Goal: Task Accomplishment & Management: Use online tool/utility

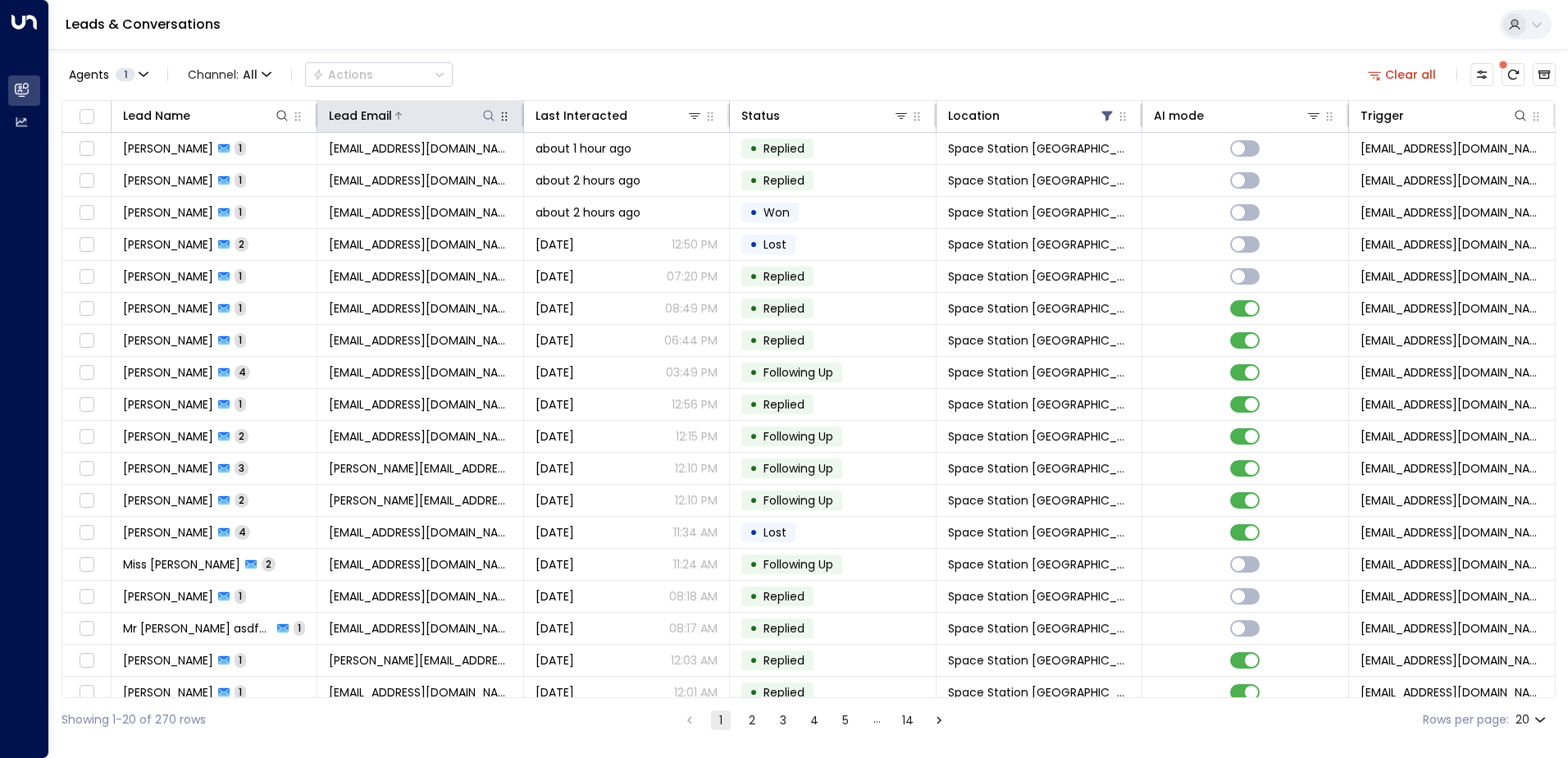
click at [484, 116] on icon at bounding box center [488, 116] width 13 height 13
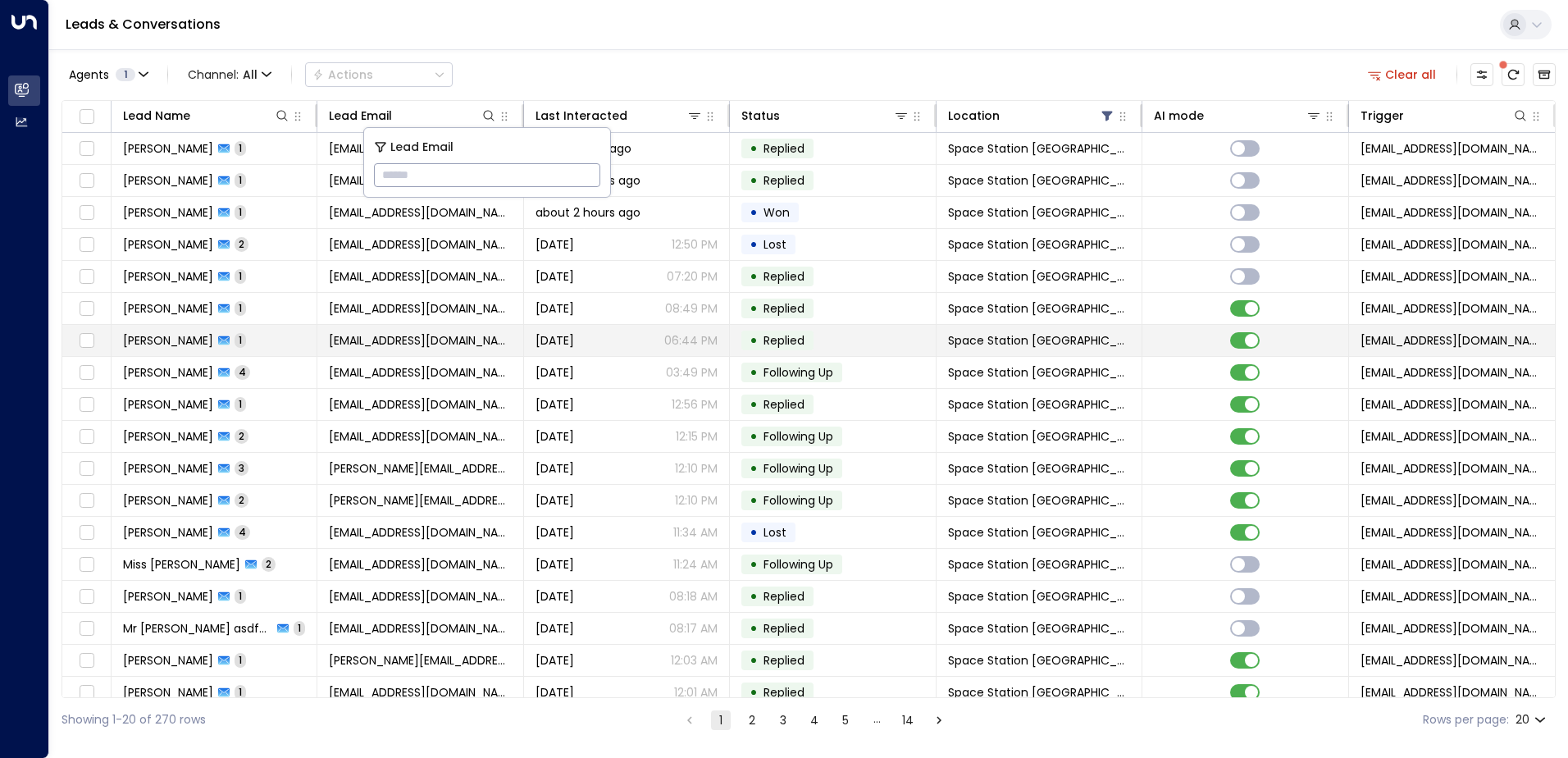
type input "**********"
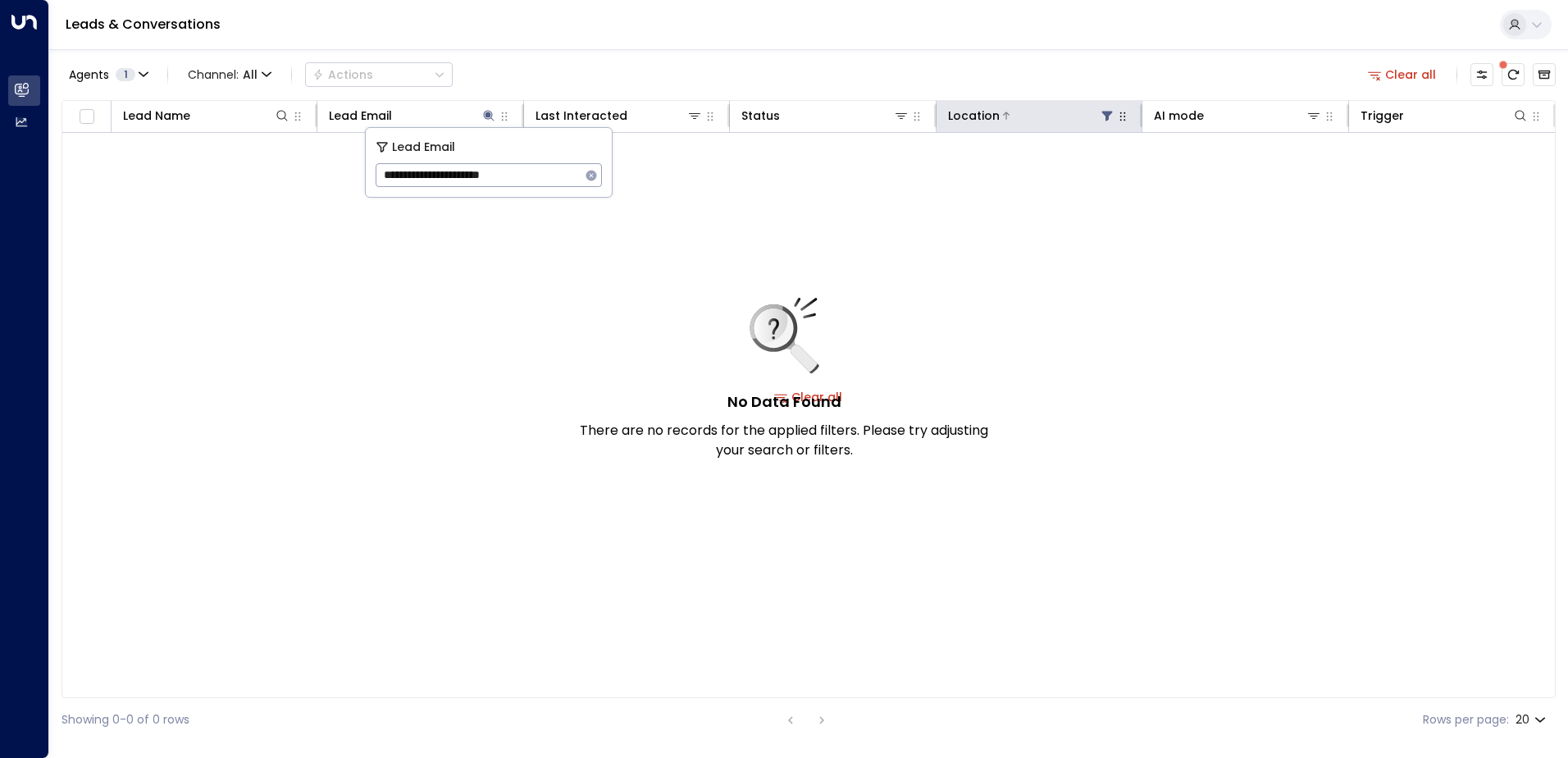
click at [1103, 114] on icon at bounding box center [1107, 116] width 13 height 13
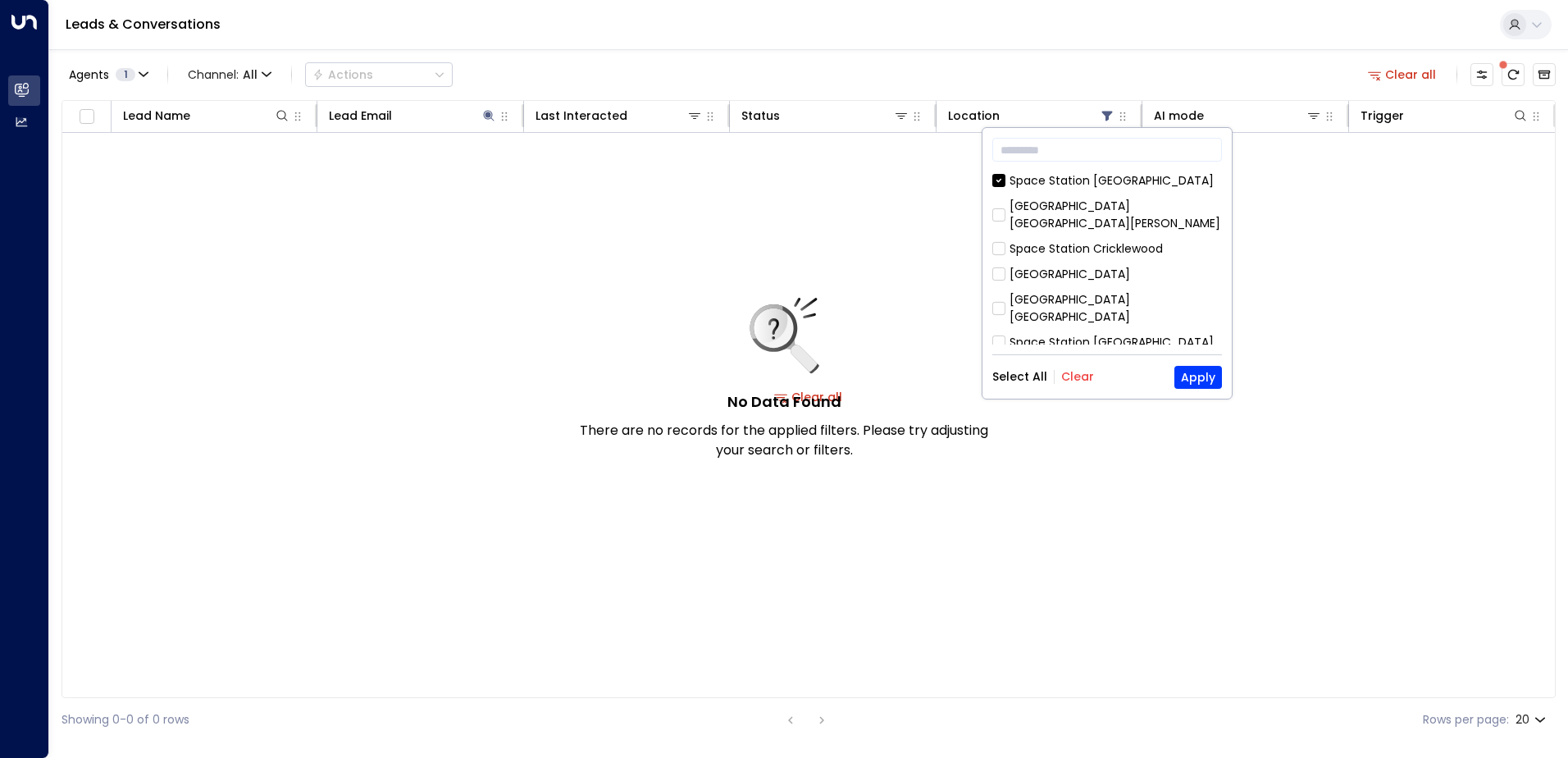
click at [1091, 384] on div "Select All Clear Apply" at bounding box center [1107, 377] width 229 height 23
click at [1091, 374] on div "Select All Clear Apply" at bounding box center [1107, 377] width 229 height 23
click at [1071, 375] on button "Clear" at bounding box center [1078, 377] width 33 height 13
click at [1035, 371] on button "Select All" at bounding box center [1020, 377] width 55 height 13
click at [1184, 379] on button "Apply" at bounding box center [1198, 377] width 47 height 23
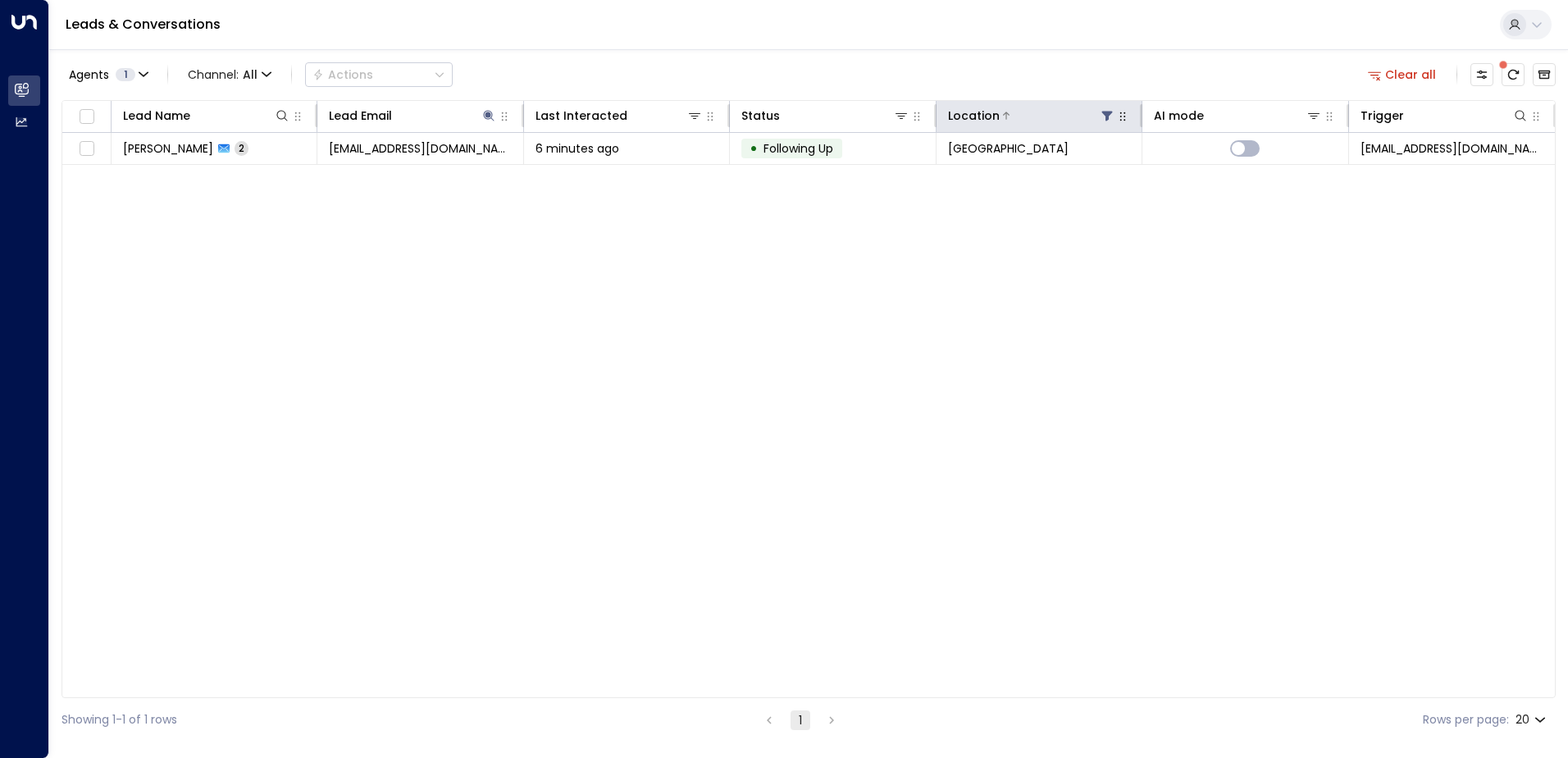
click at [1106, 114] on icon at bounding box center [1108, 116] width 11 height 10
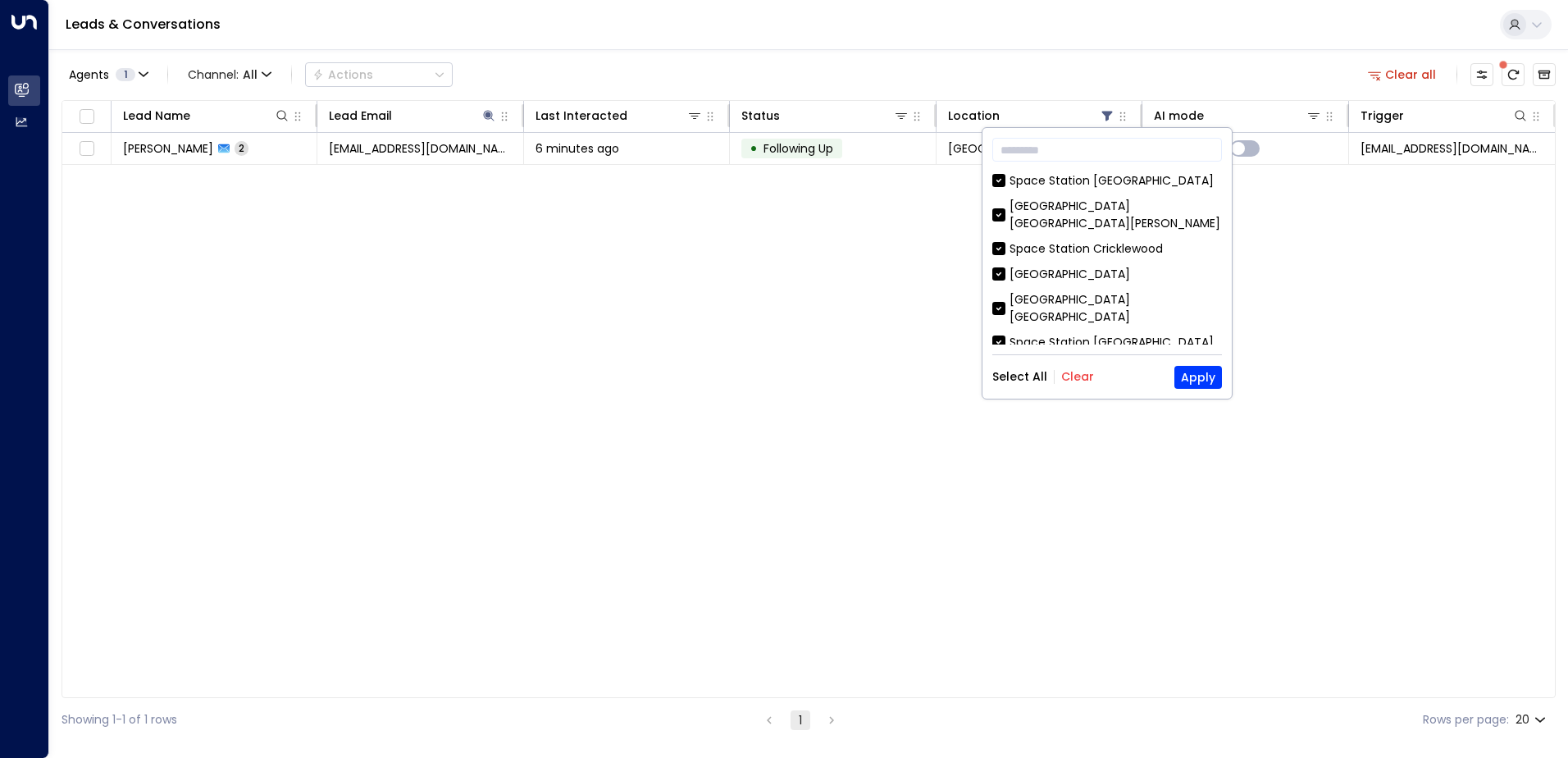
click at [1085, 373] on button "Clear" at bounding box center [1078, 377] width 33 height 13
click at [1118, 181] on div "Space Station [GEOGRAPHIC_DATA]" at bounding box center [1111, 180] width 204 height 17
click at [1207, 383] on button "Apply" at bounding box center [1198, 377] width 47 height 23
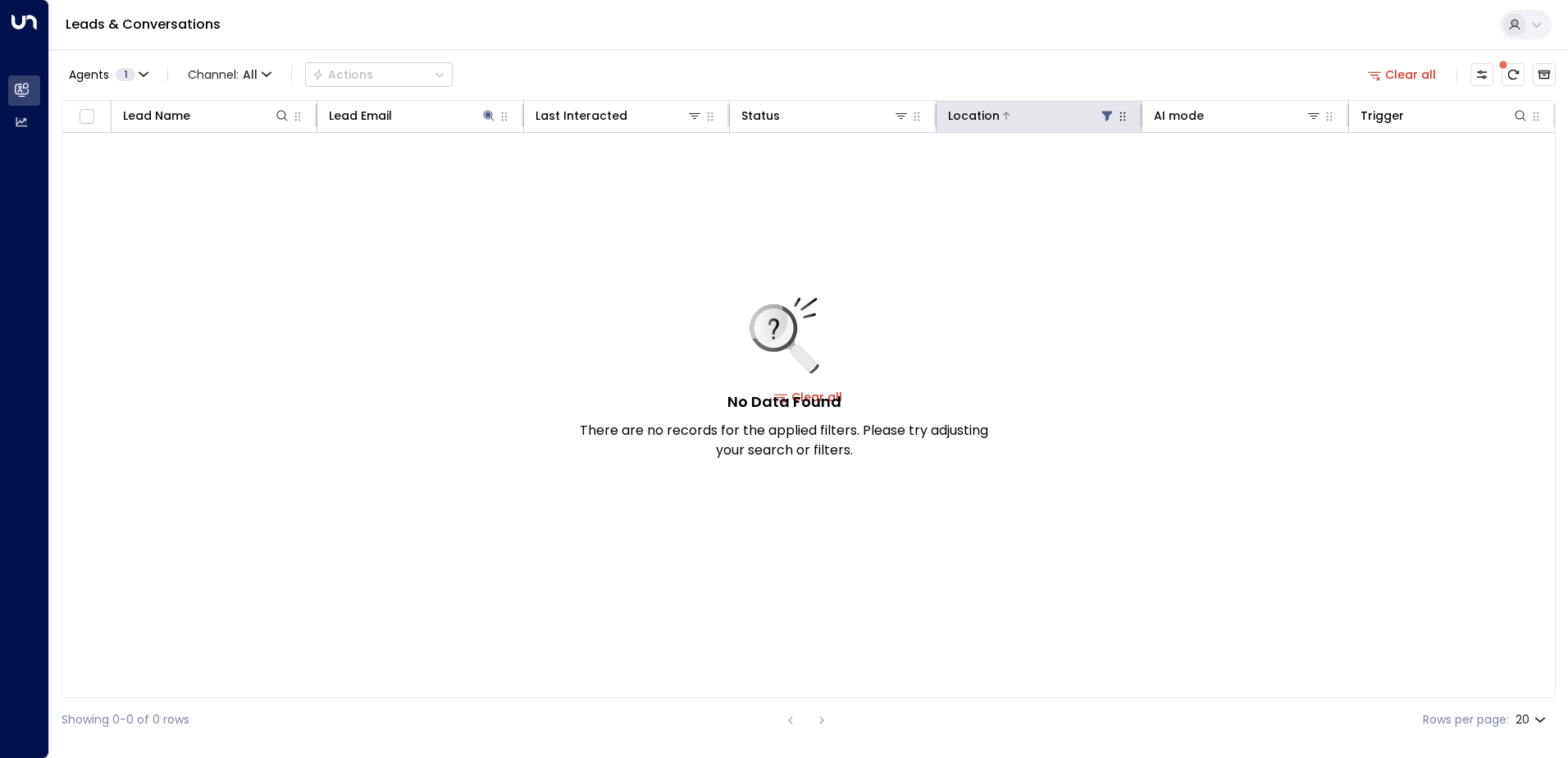
click at [1106, 118] on icon at bounding box center [1108, 116] width 11 height 10
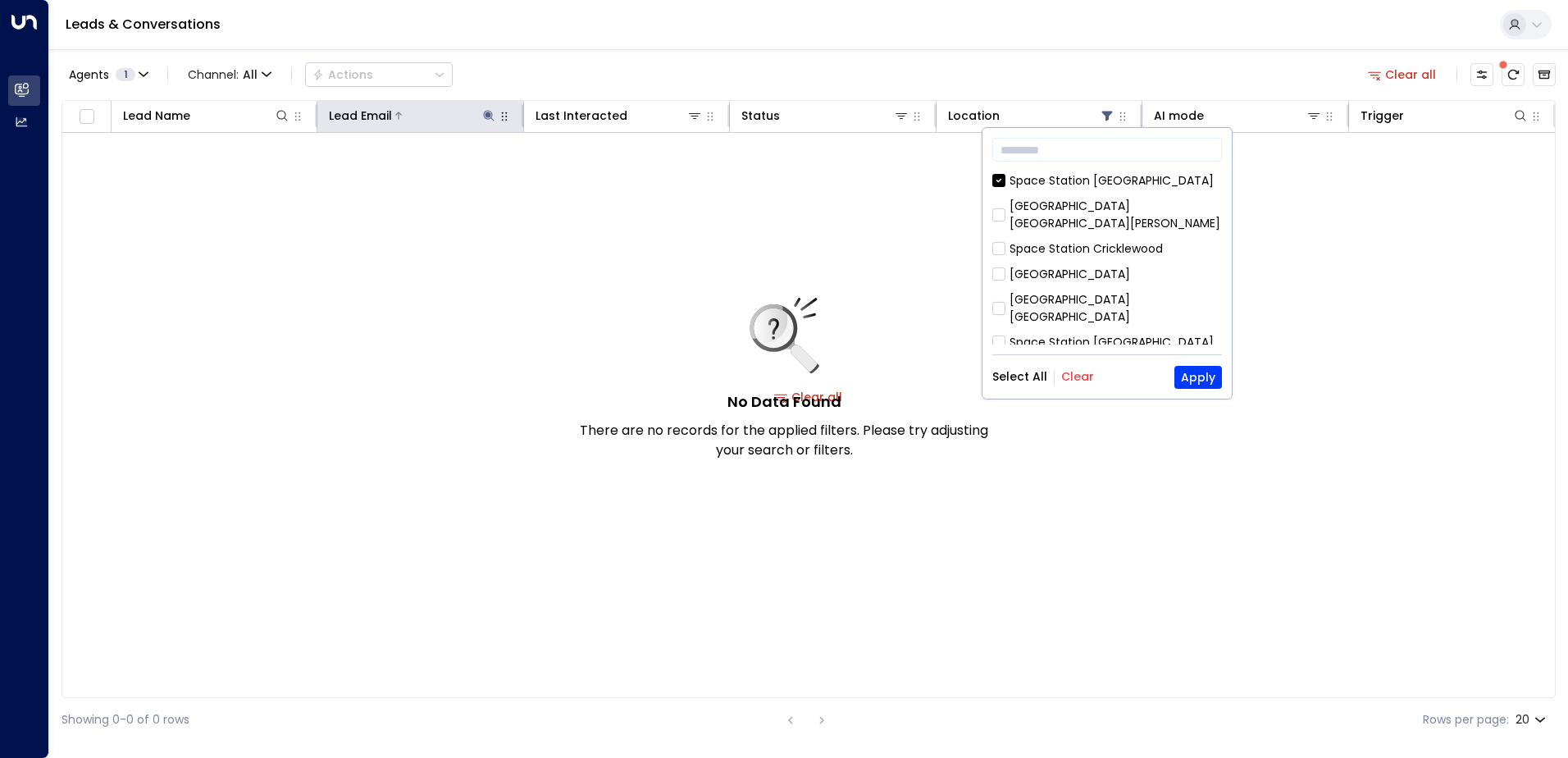
click at [490, 121] on icon at bounding box center [488, 116] width 13 height 13
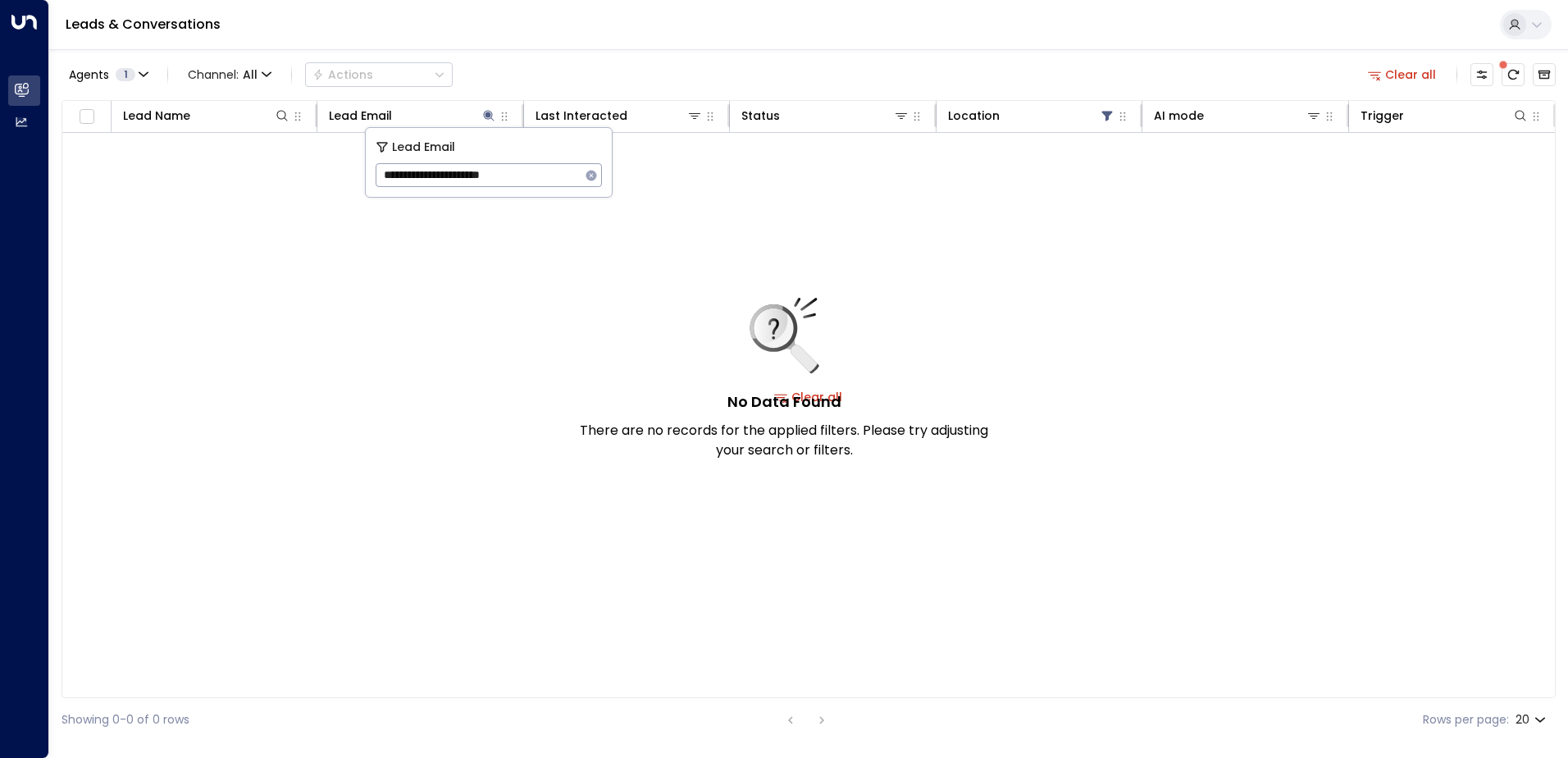
drag, startPoint x: 461, startPoint y: 171, endPoint x: 364, endPoint y: 169, distance: 97.0
click at [364, 169] on body "**********" at bounding box center [784, 370] width 1568 height 742
drag, startPoint x: 370, startPoint y: 169, endPoint x: 384, endPoint y: 165, distance: 14.6
click at [378, 167] on div "**********" at bounding box center [488, 163] width 246 height 69
drag, startPoint x: 539, startPoint y: 174, endPoint x: 373, endPoint y: 170, distance: 166.0
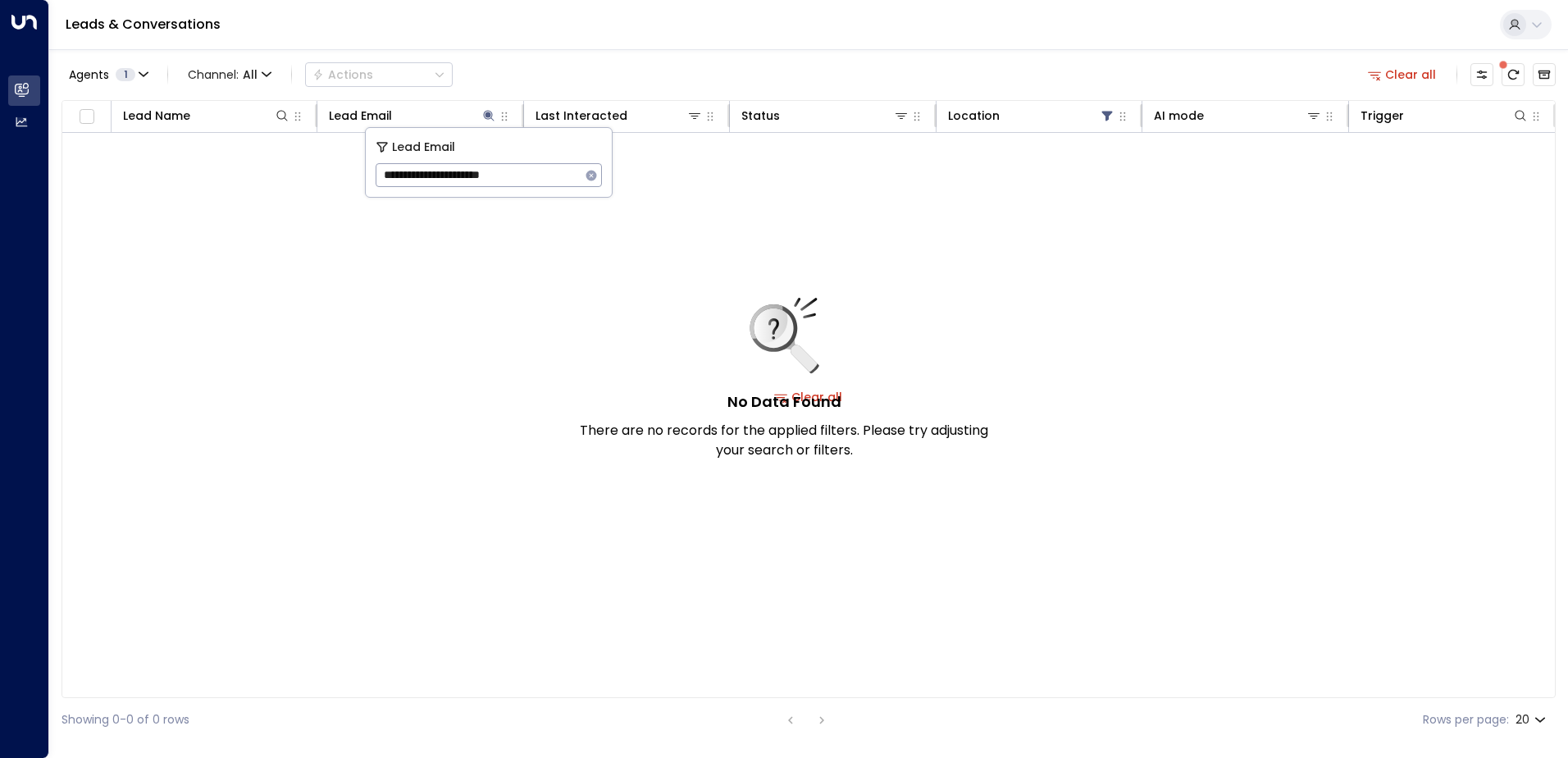
click at [373, 170] on div "**********" at bounding box center [488, 163] width 246 height 69
click at [354, 371] on tbody "No Data Found There are no records for the applied filters. Please try adjustin…" at bounding box center [809, 397] width 1493 height 529
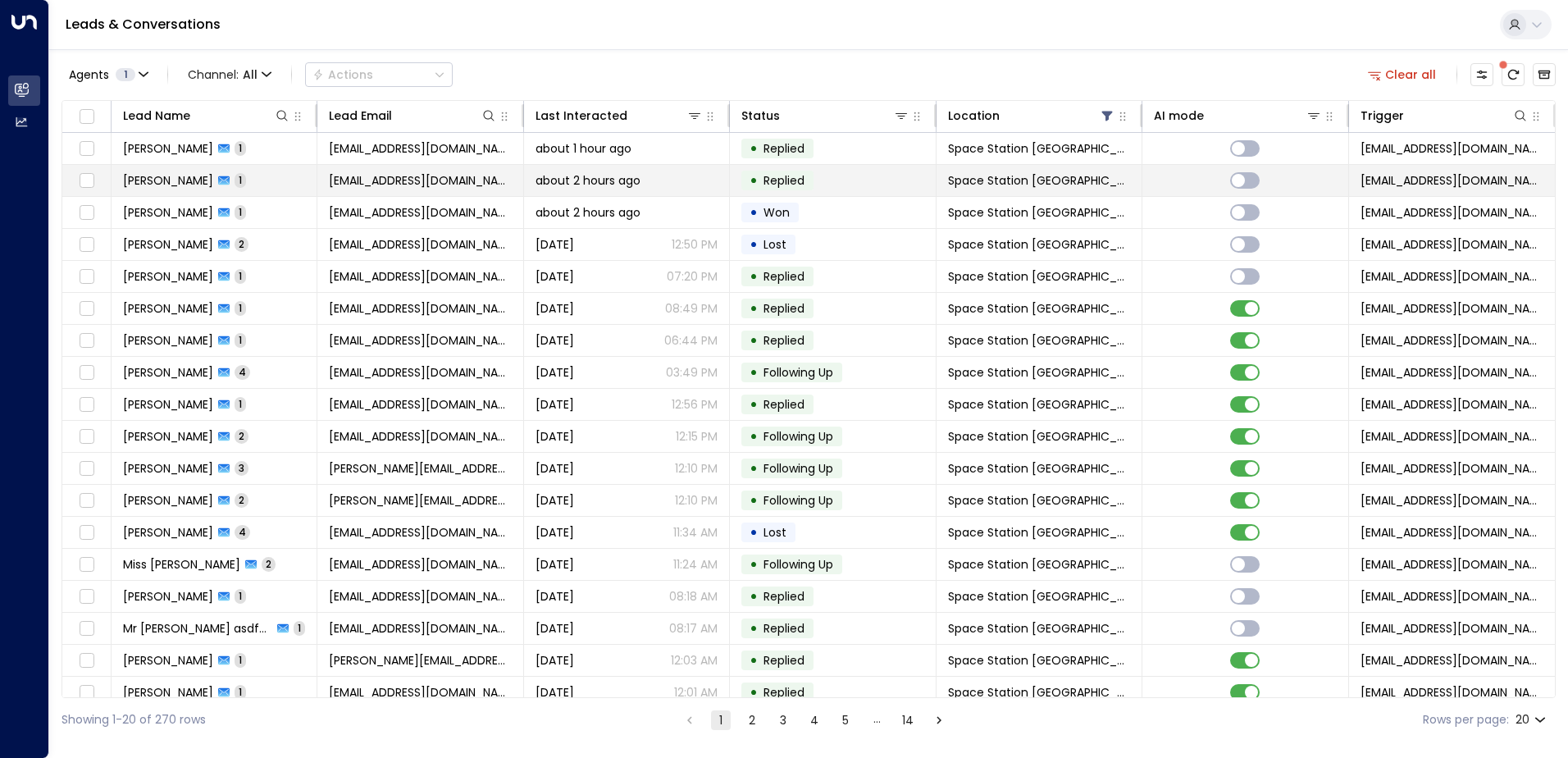
click at [475, 192] on td "[EMAIL_ADDRESS][DOMAIN_NAME]" at bounding box center [420, 180] width 206 height 31
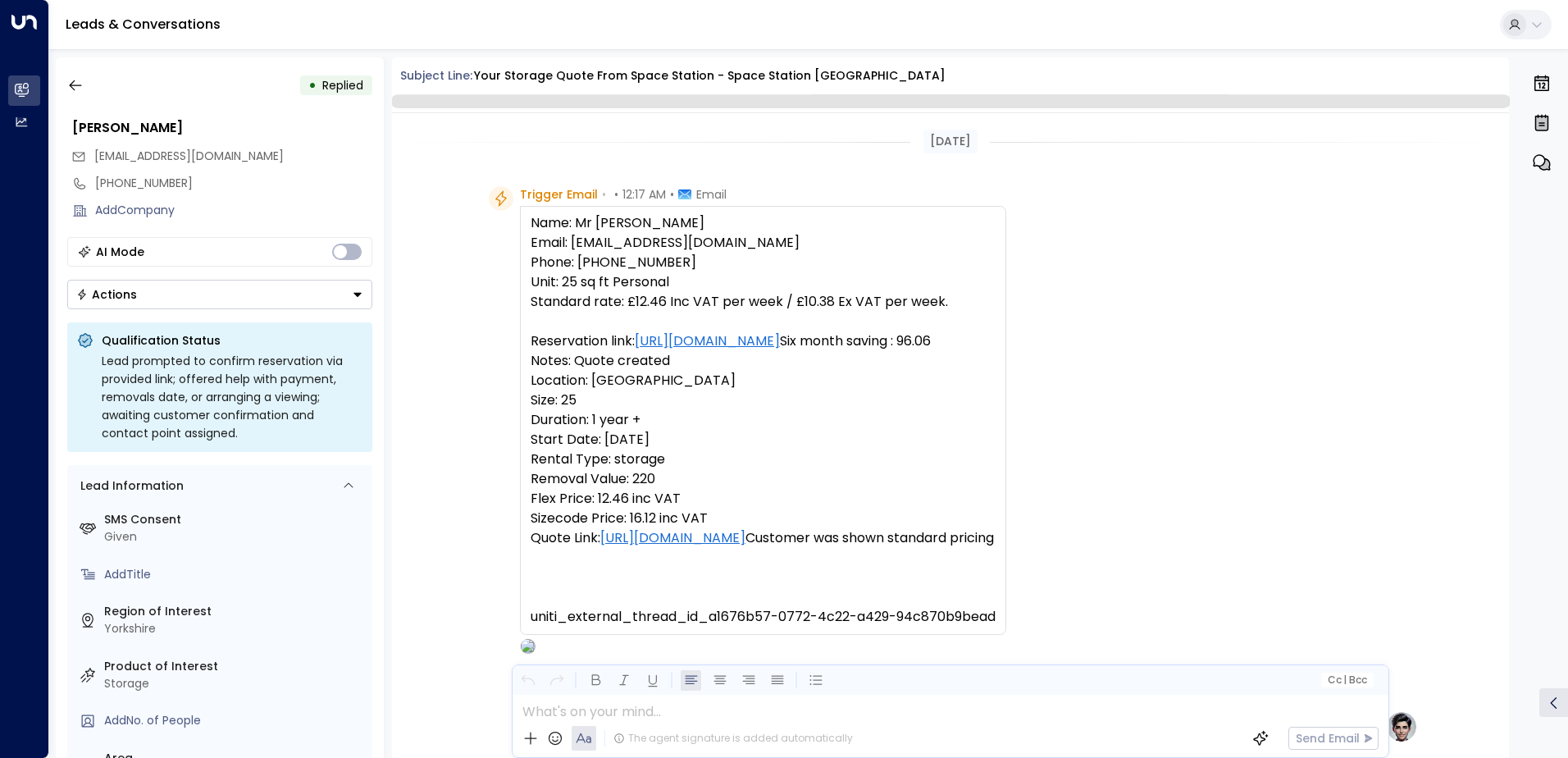
scroll to position [619, 0]
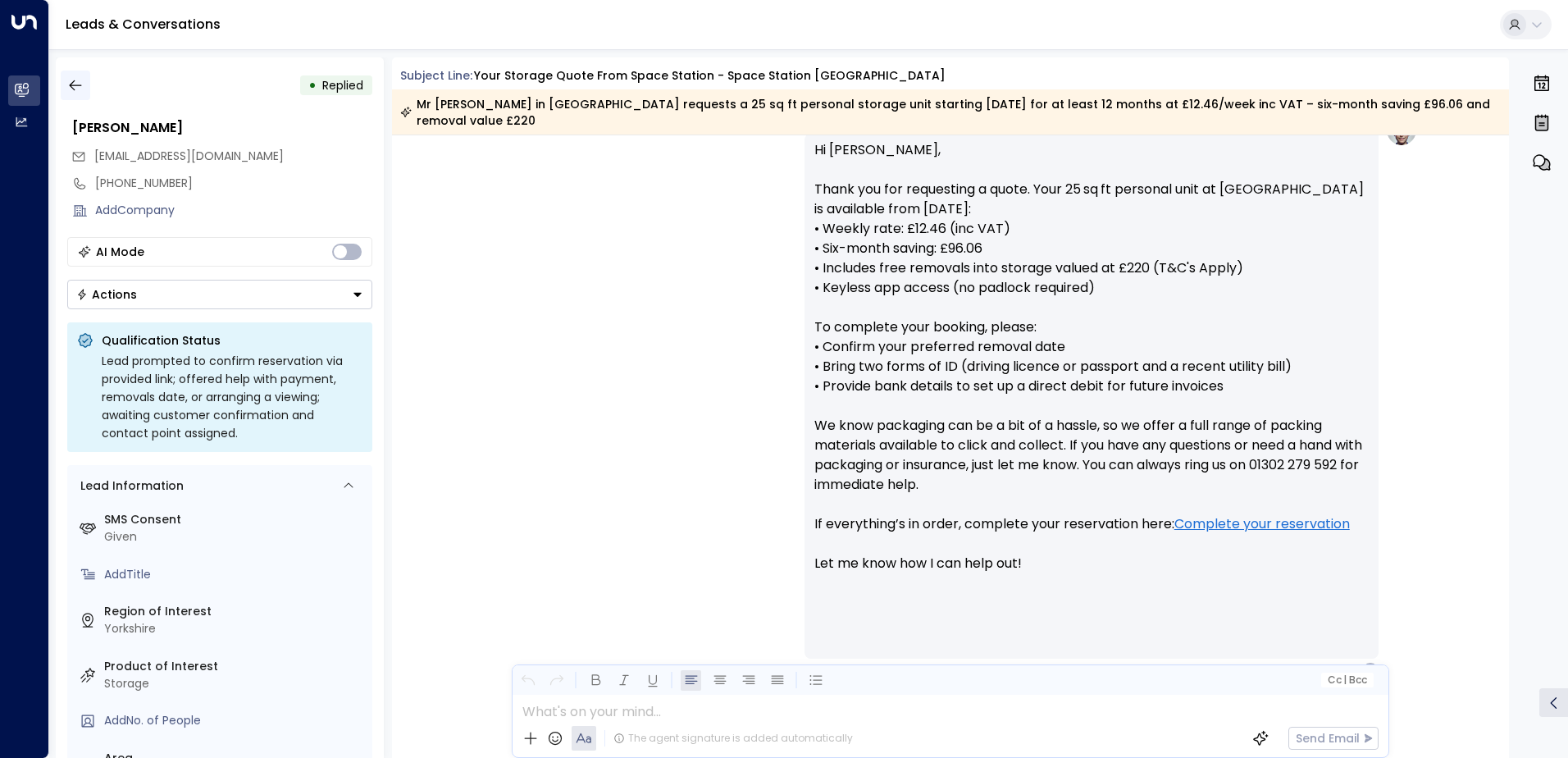
click at [87, 93] on button "button" at bounding box center [75, 86] width 29 height 29
